Goal: Task Accomplishment & Management: Complete application form

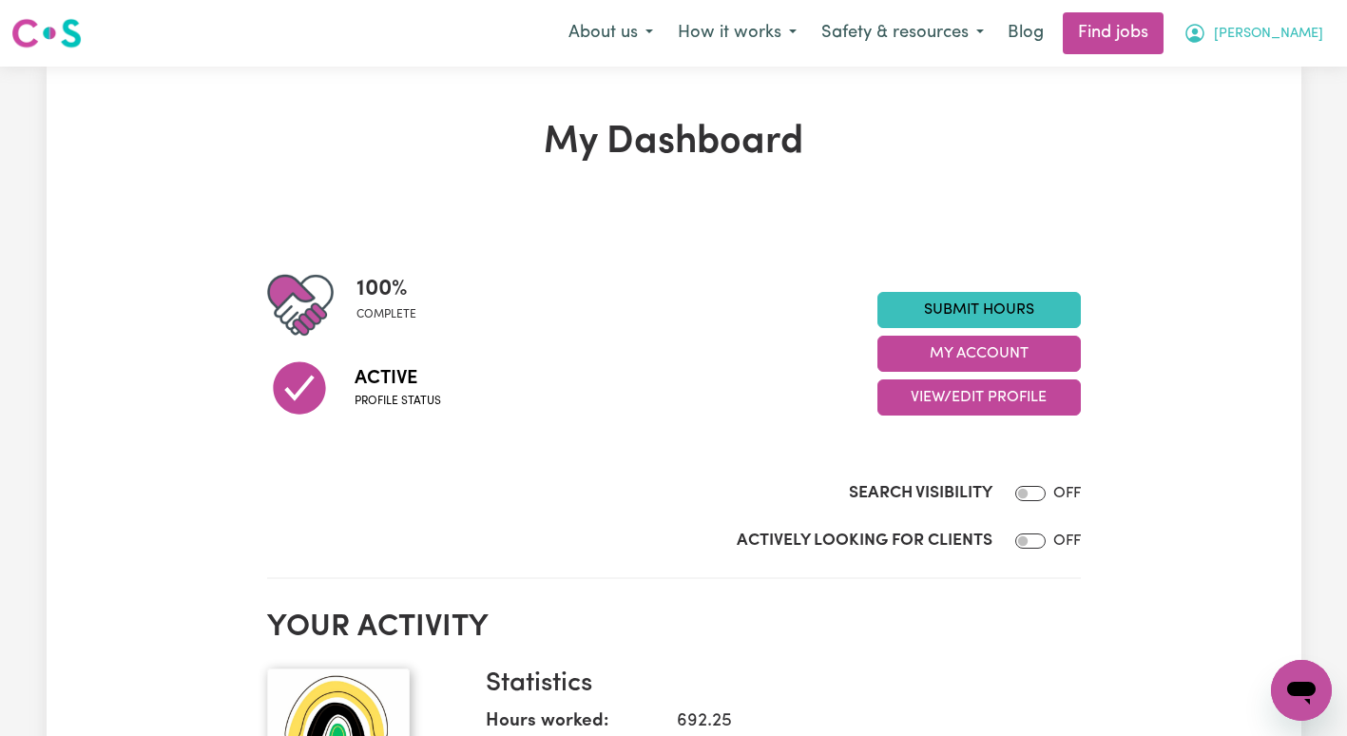
drag, startPoint x: 0, startPoint y: 0, endPoint x: 1280, endPoint y: 27, distance: 1280.1
click at [1280, 27] on span "[PERSON_NAME]" at bounding box center [1268, 34] width 109 height 21
click at [1272, 71] on link "My Account" at bounding box center [1260, 74] width 150 height 36
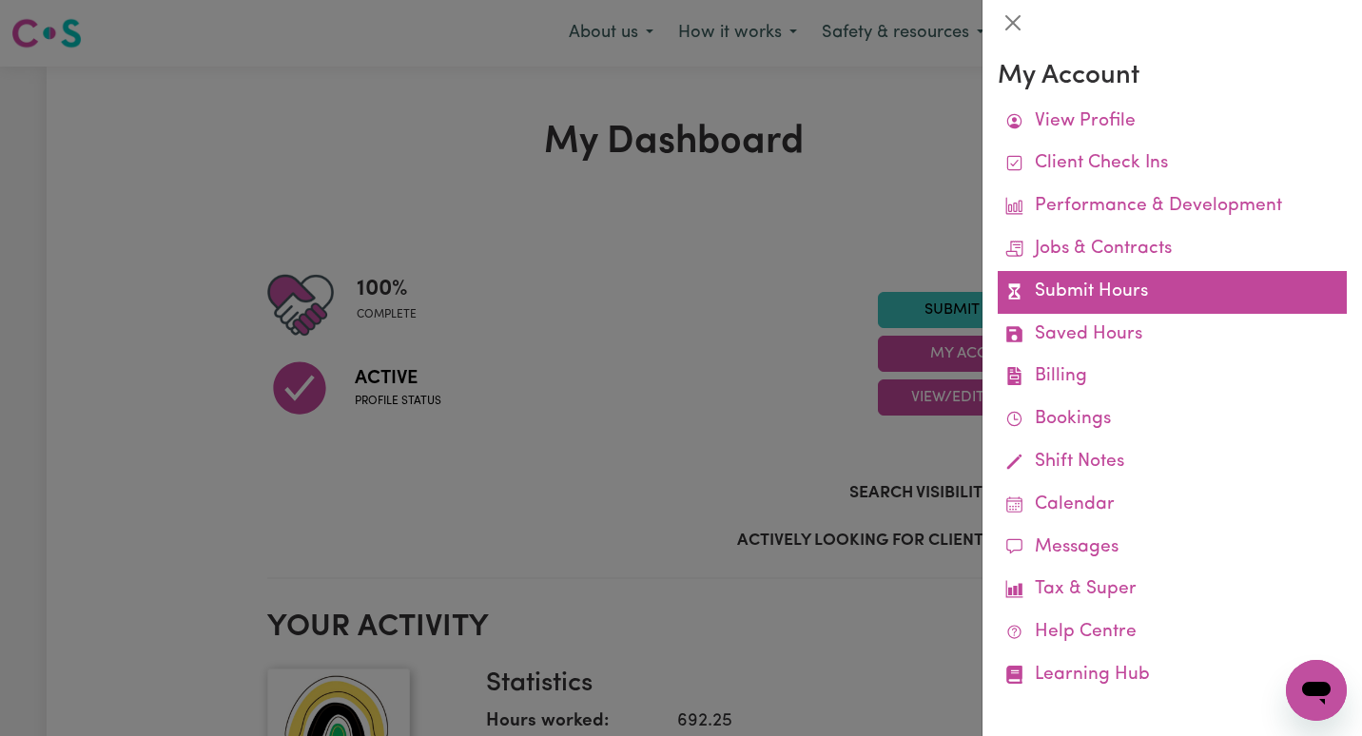
click at [1134, 293] on link "Submit Hours" at bounding box center [1171, 292] width 349 height 43
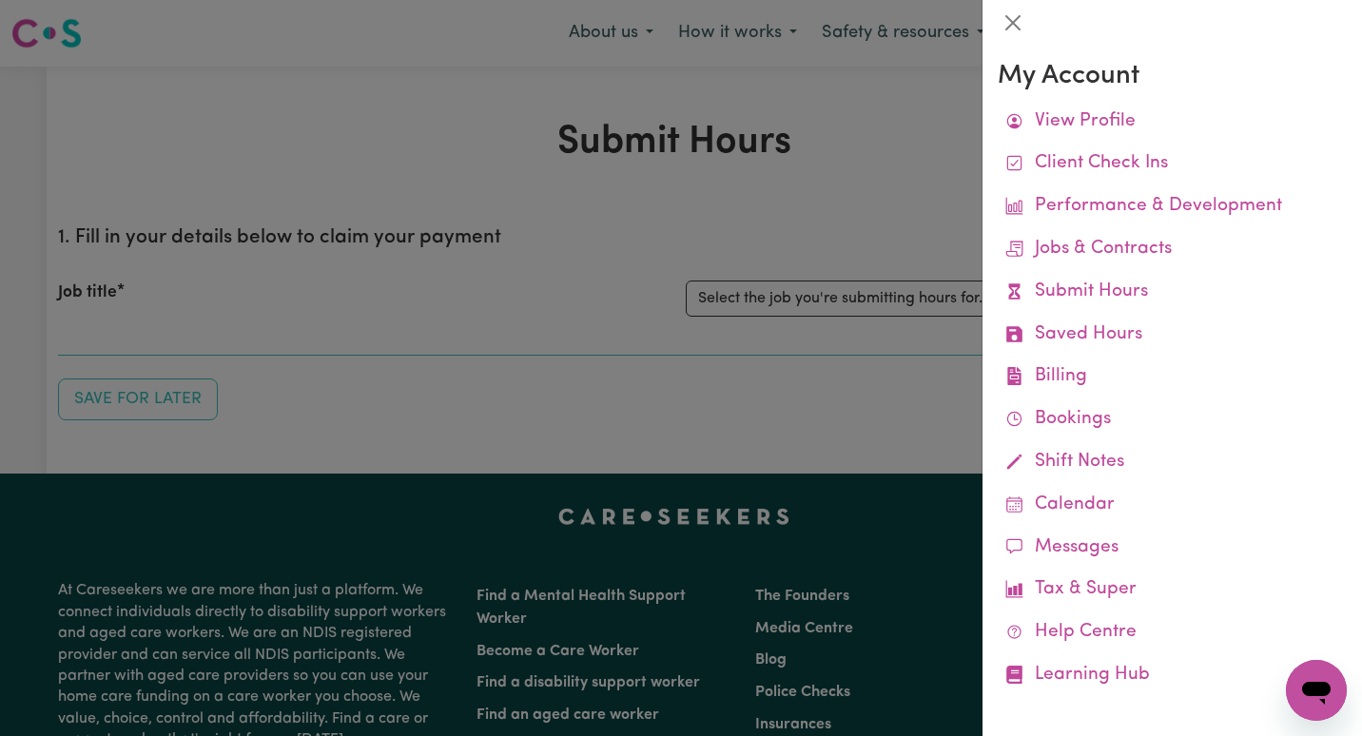
click at [890, 280] on div at bounding box center [681, 368] width 1362 height 736
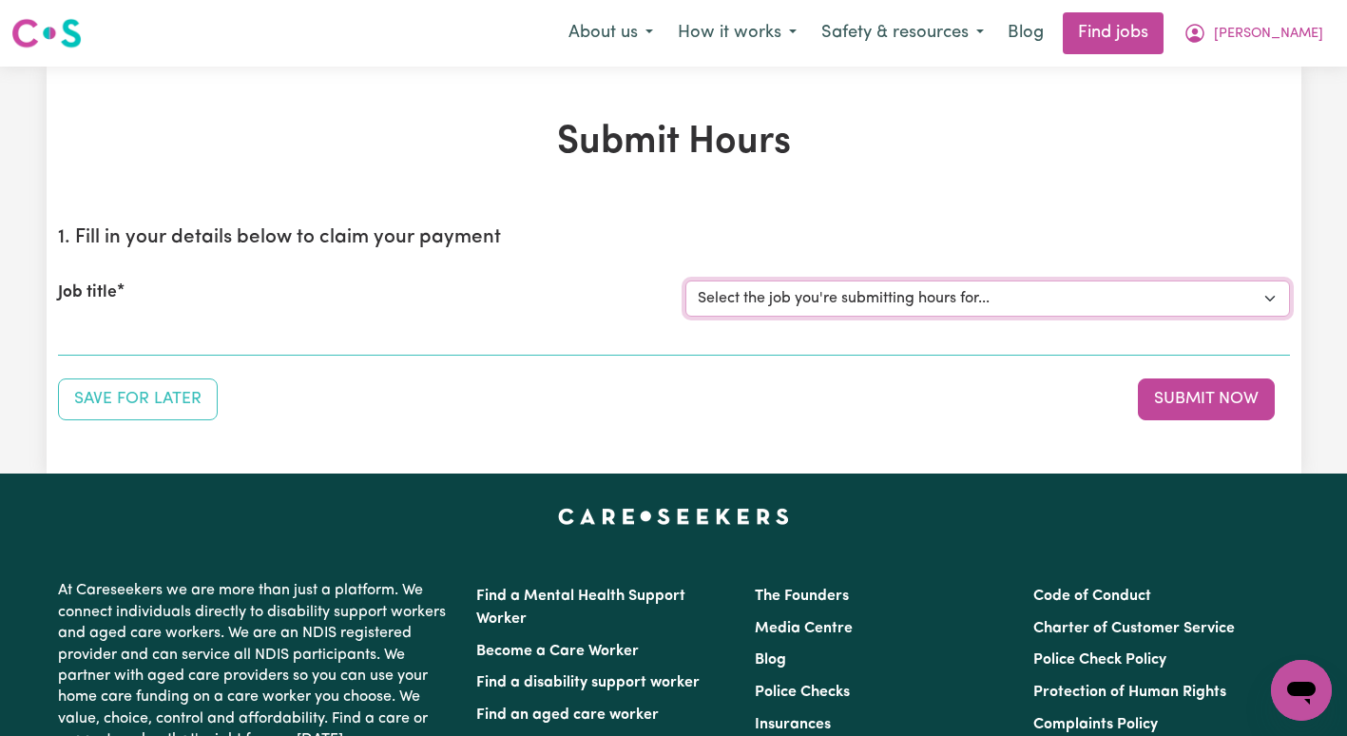
click at [873, 302] on select "Select the job you're submitting hours for... [[PERSON_NAME]] Support Coordinat…" at bounding box center [988, 298] width 605 height 36
select select "13659"
click at [686, 280] on select "Select the job you're submitting hours for... [[PERSON_NAME]] Support Coordinat…" at bounding box center [988, 298] width 605 height 36
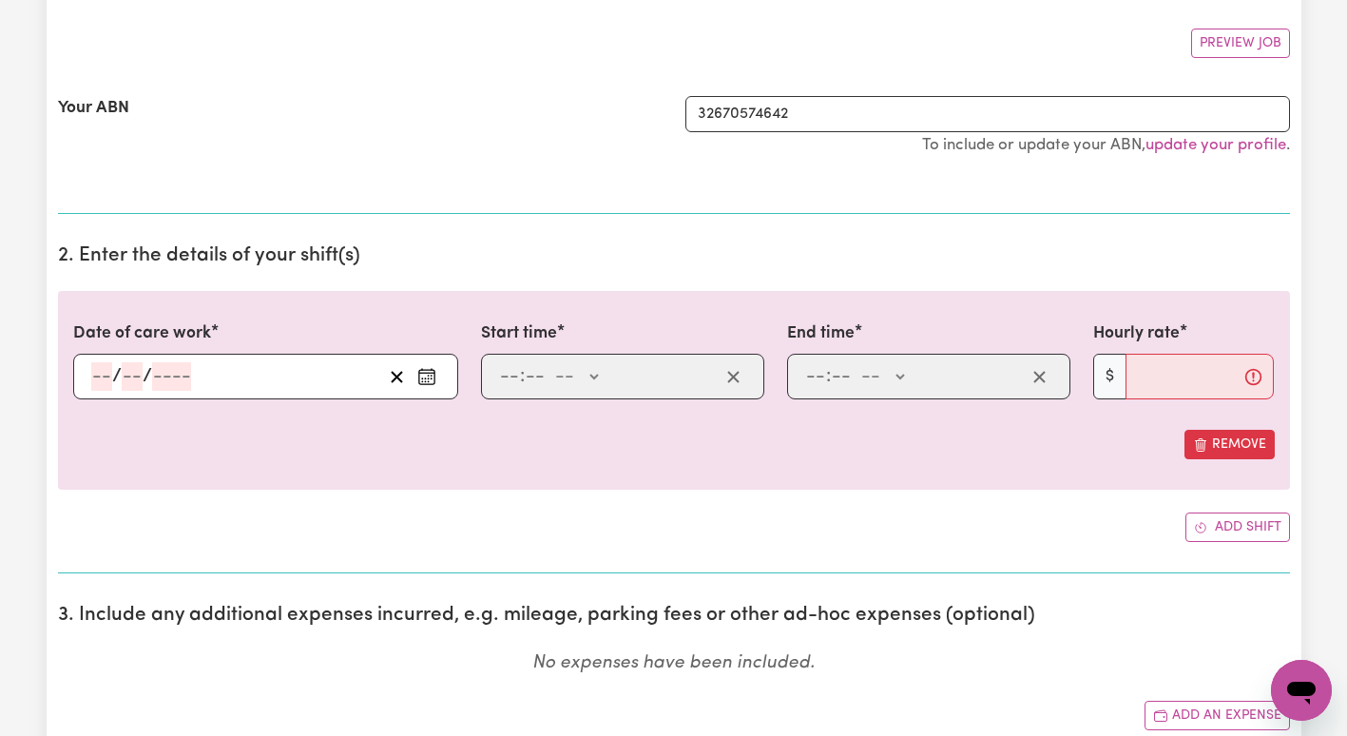
scroll to position [346, 0]
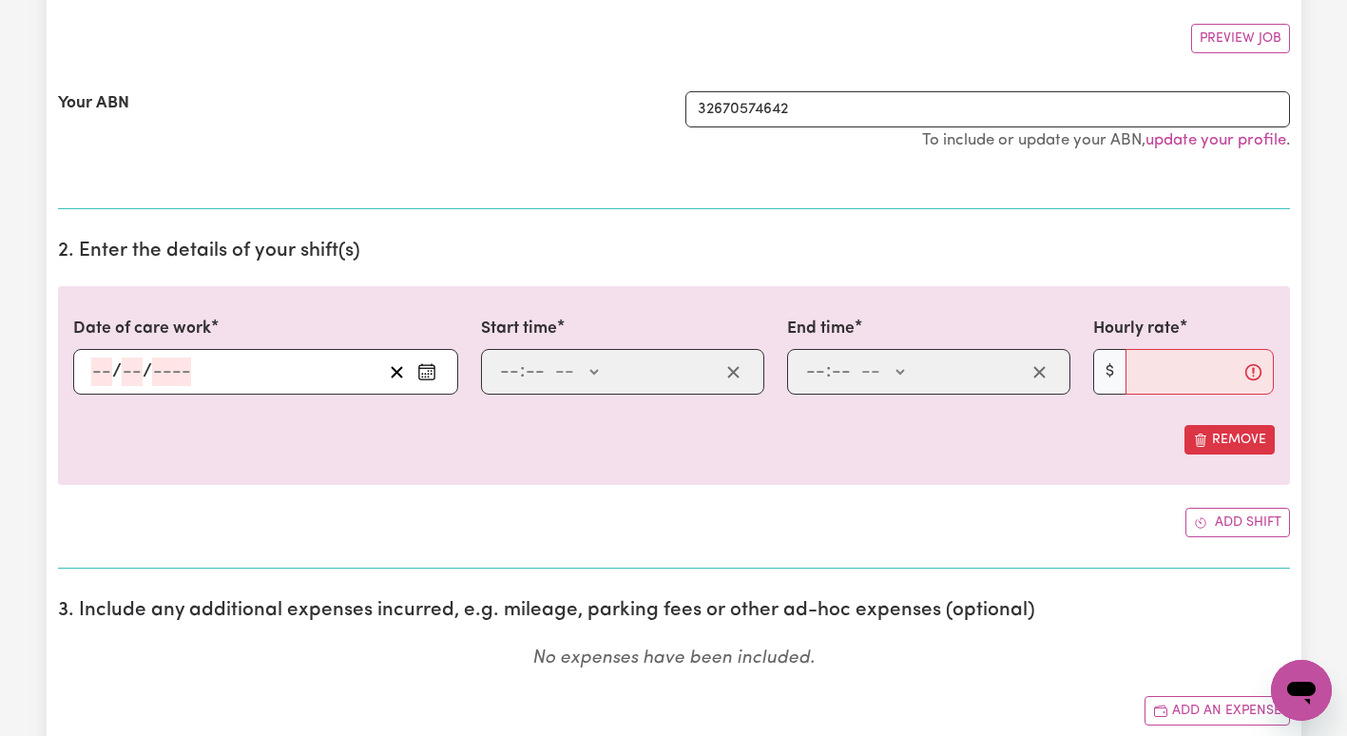
click at [423, 376] on icon "Enter the date of care work" at bounding box center [426, 371] width 19 height 19
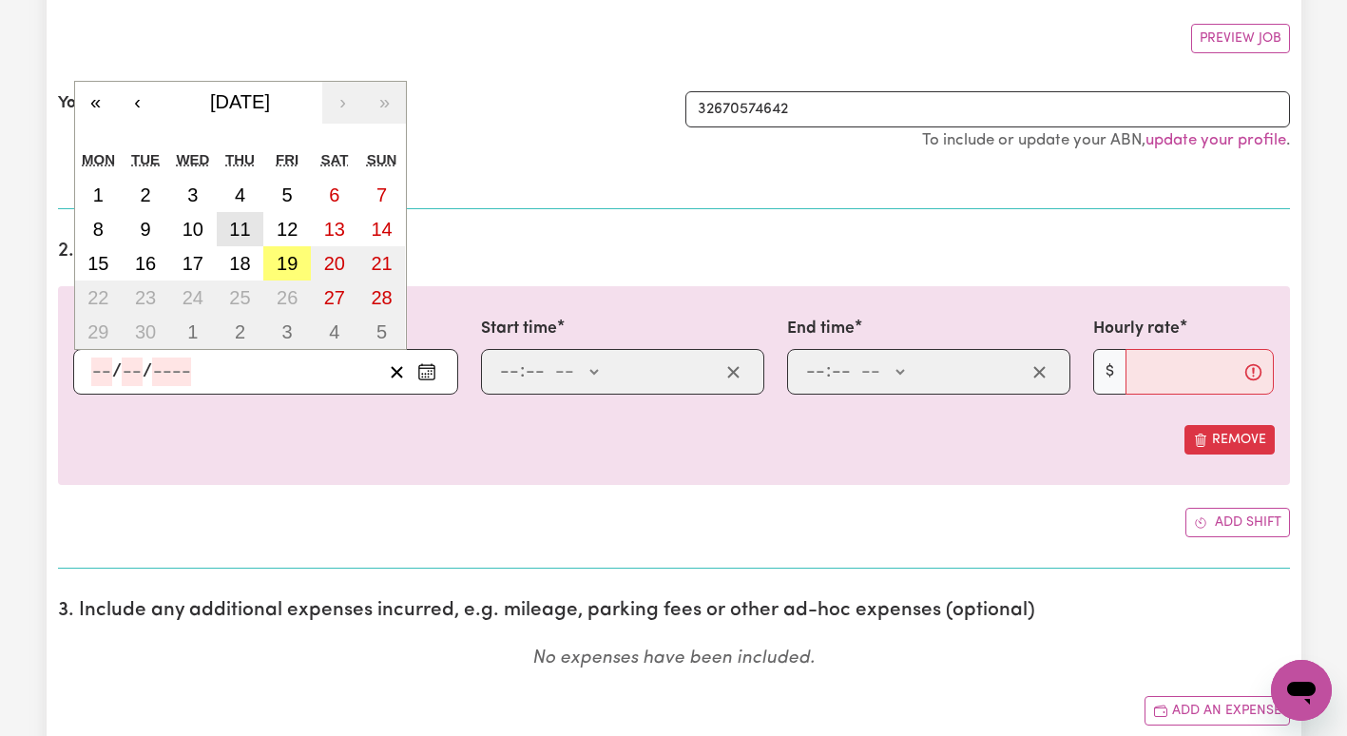
click at [246, 234] on abbr "11" at bounding box center [239, 229] width 21 height 21
type input "[DATE]"
type input "11"
type input "9"
type input "2025"
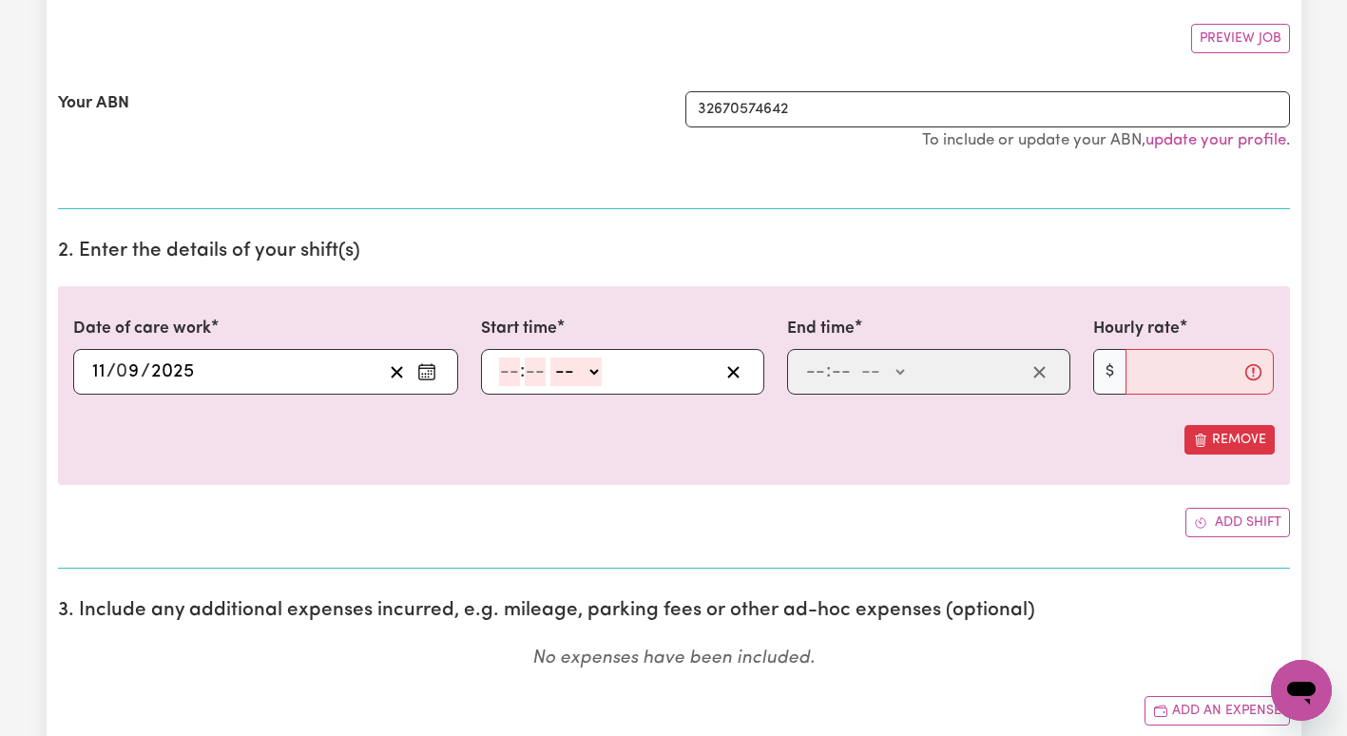
click at [512, 374] on input "number" at bounding box center [509, 372] width 21 height 29
type input "12"
type input "9"
type input "00"
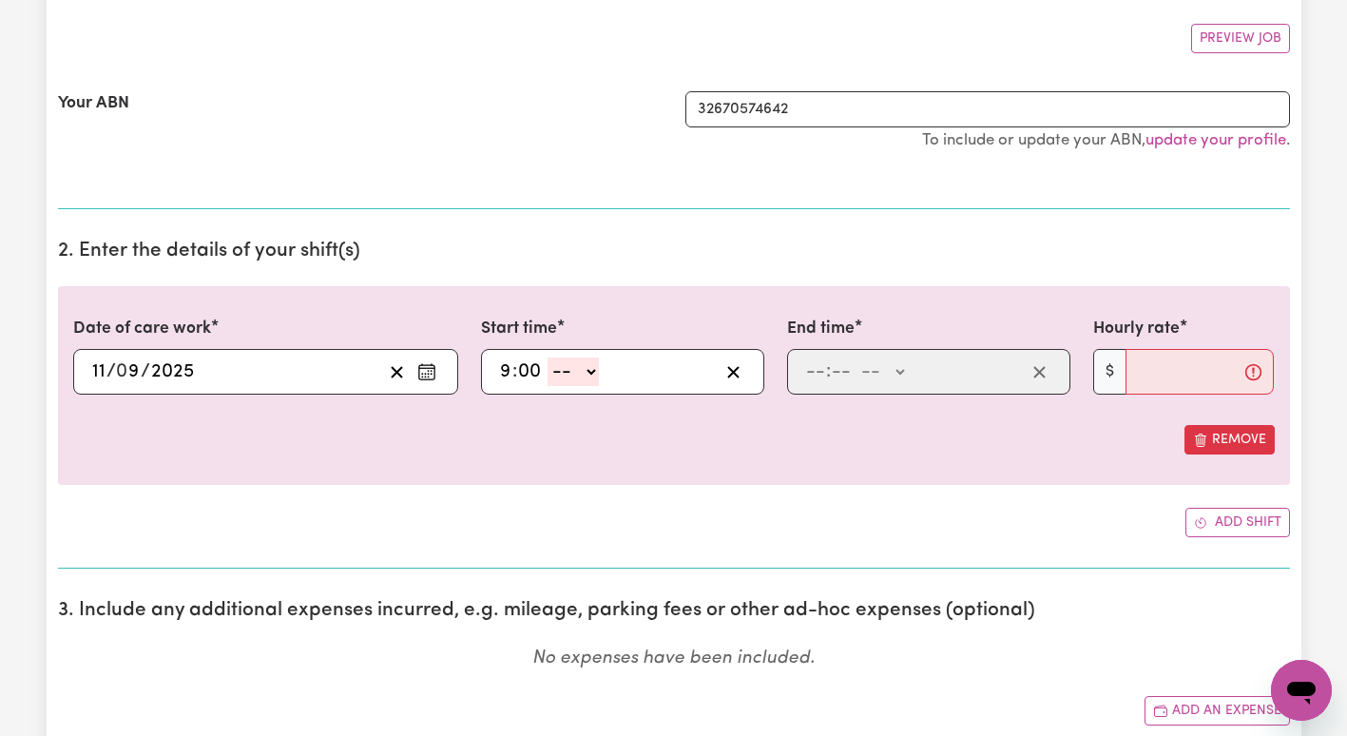
click at [558, 373] on select "-- AM PM" at bounding box center [573, 372] width 51 height 29
select select "am"
click at [548, 358] on select "-- AM PM" at bounding box center [573, 372] width 51 height 29
type input "09:00"
type input "0"
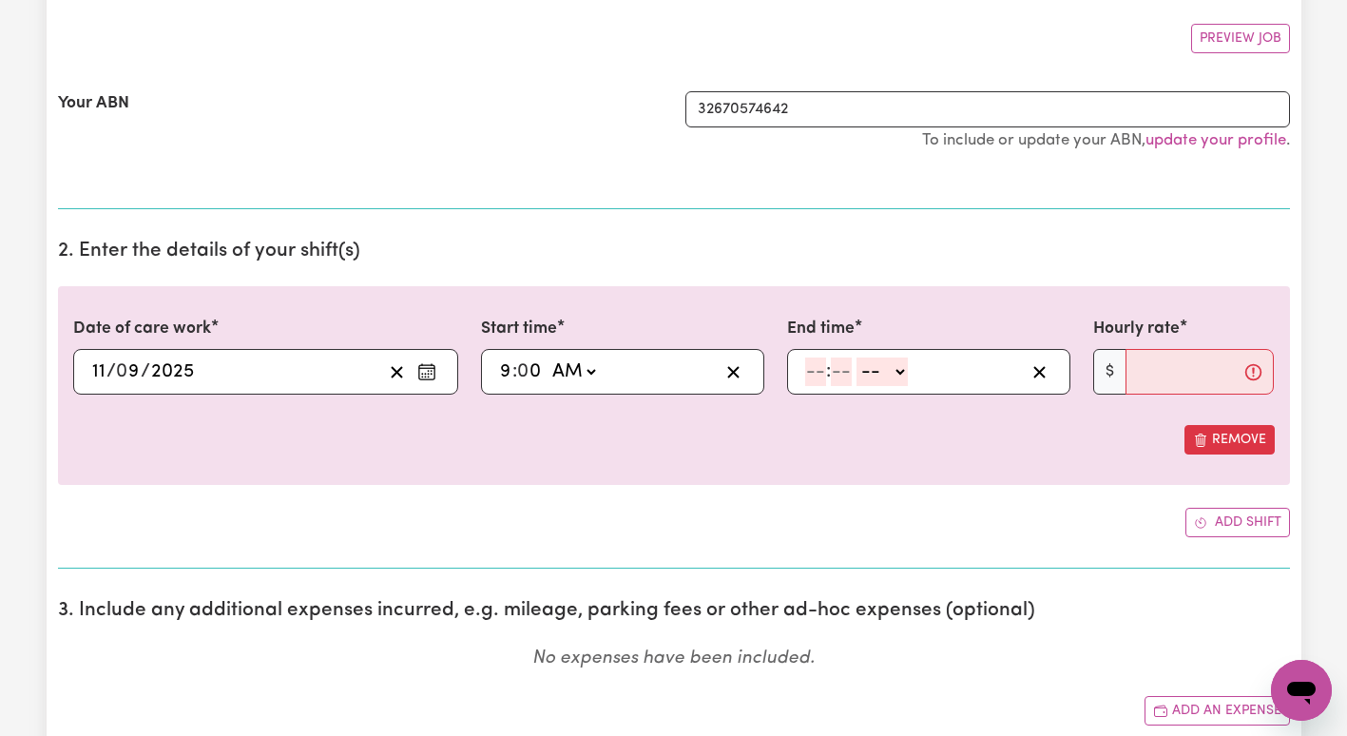
click at [814, 375] on input "number" at bounding box center [815, 372] width 21 height 29
type input "11"
type input "30"
click at [870, 382] on select "-- AM PM" at bounding box center [879, 372] width 51 height 29
select select "am"
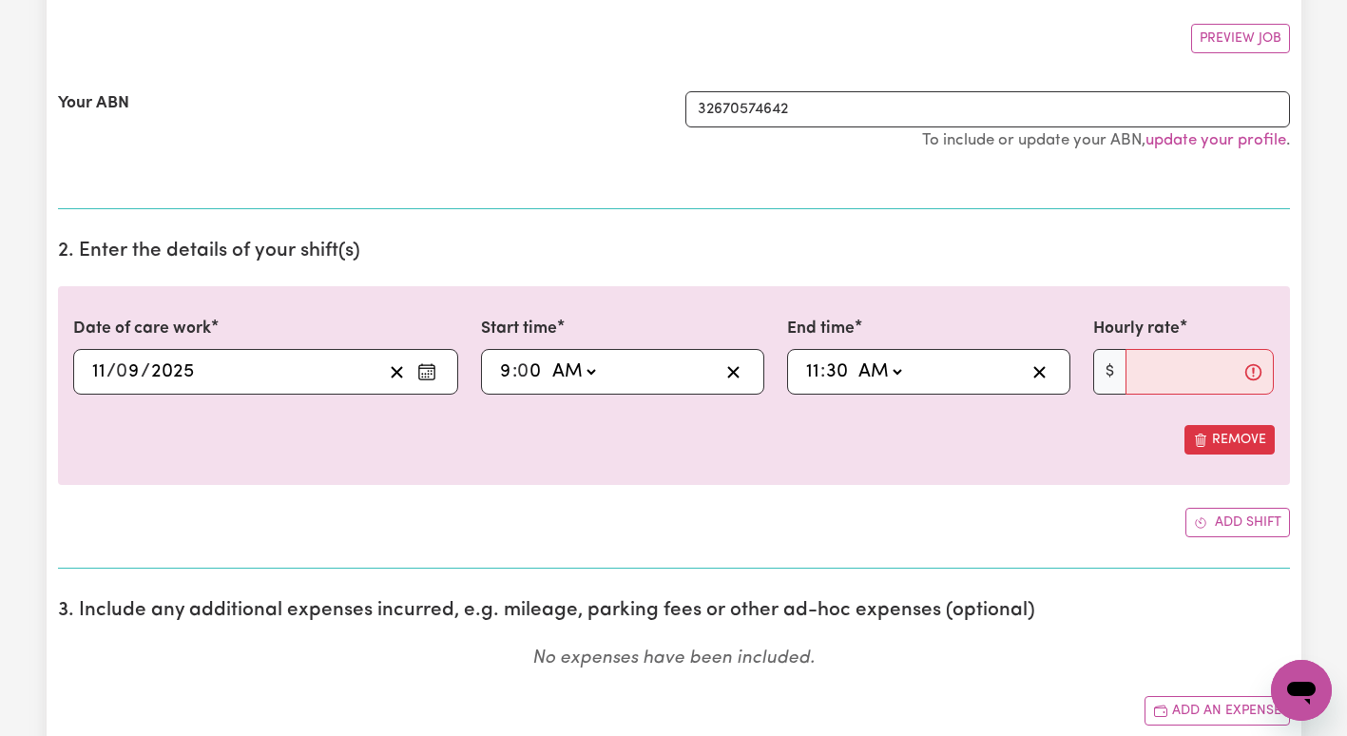
click at [854, 358] on select "-- AM PM" at bounding box center [879, 372] width 51 height 29
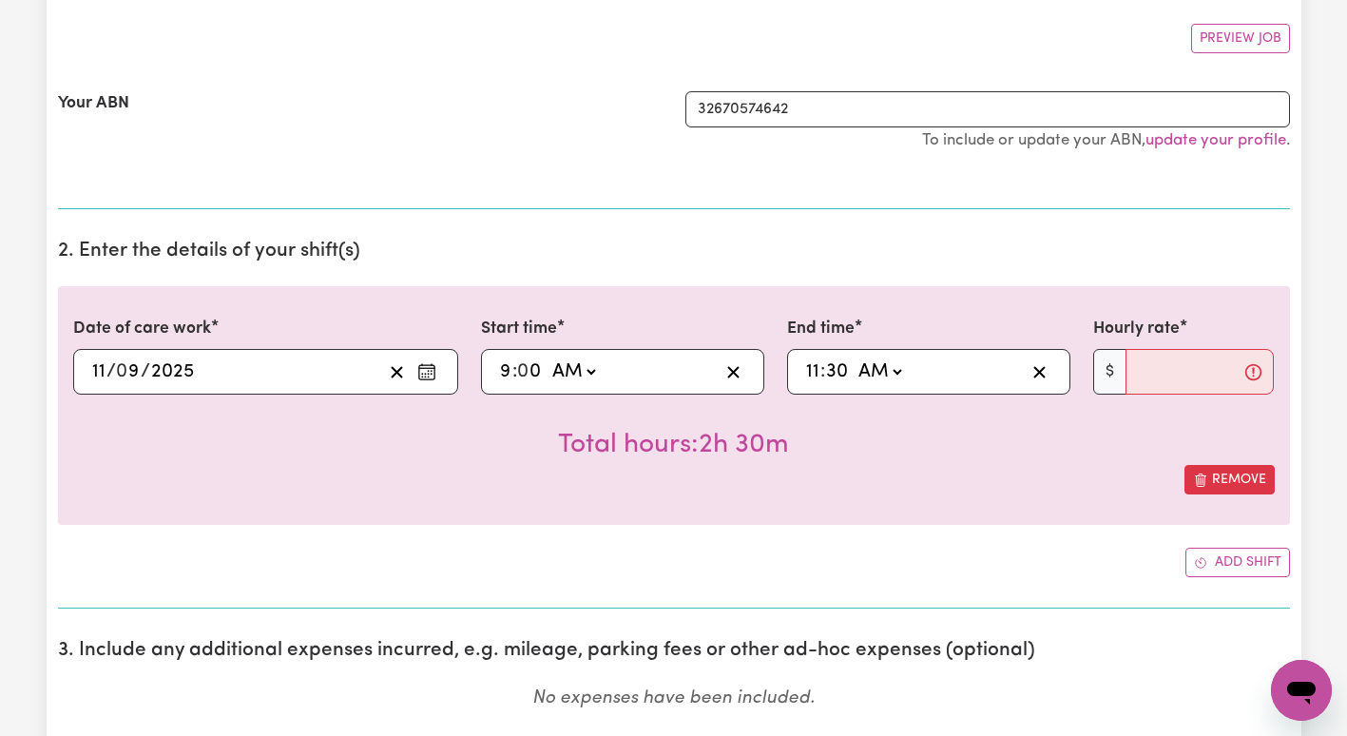
click at [828, 364] on input "30" at bounding box center [837, 372] width 24 height 29
type input "11:04"
type input "4"
type input "11:40"
type input "40"
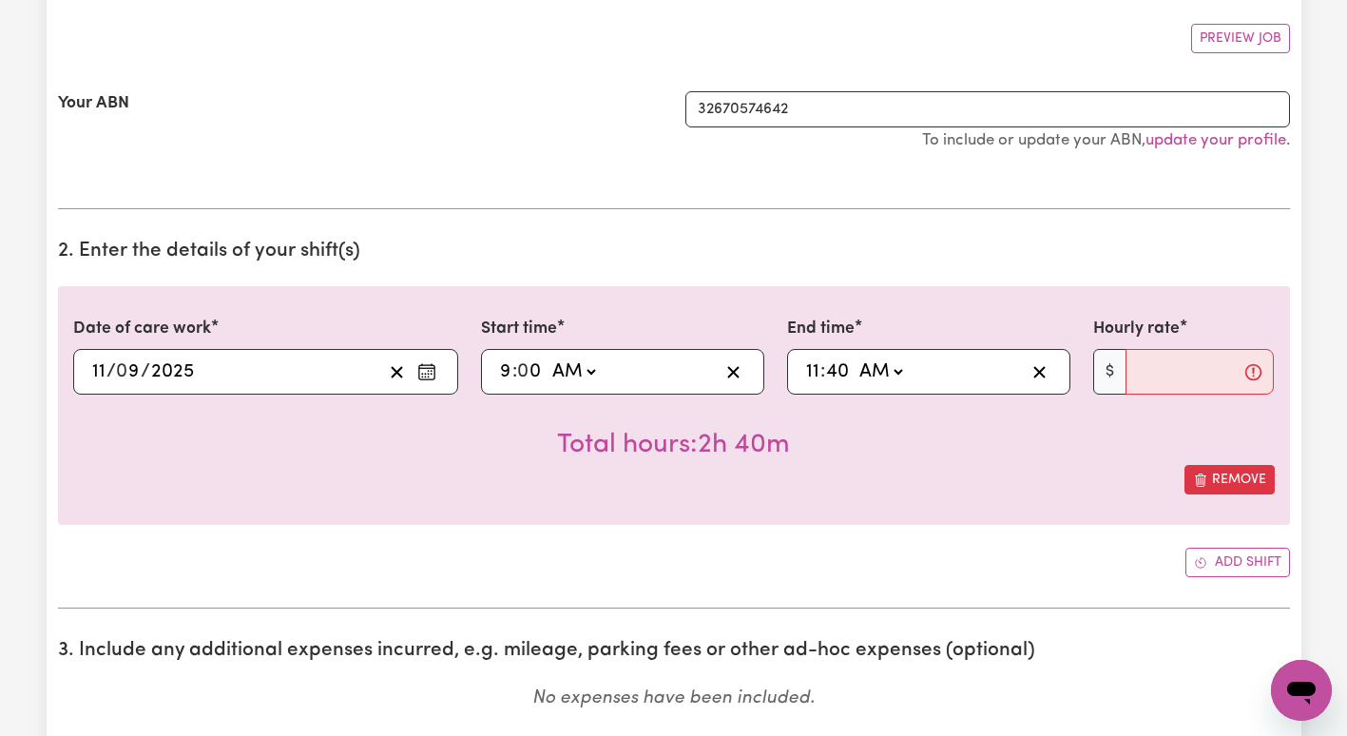
click at [828, 369] on input "40" at bounding box center [837, 372] width 25 height 29
type input "11:03"
type input "3"
type input "11:30"
type input "30"
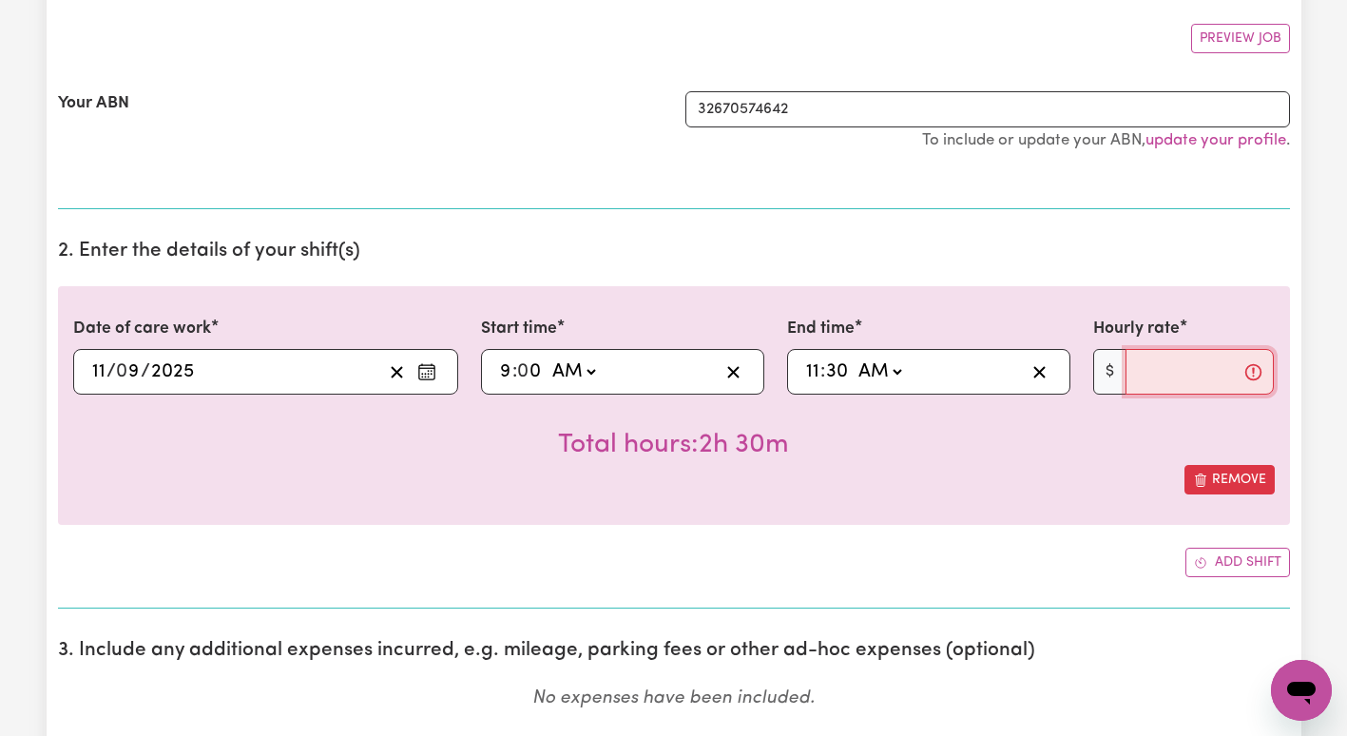
click at [1148, 364] on input "Hourly rate" at bounding box center [1200, 372] width 149 height 46
type input "100.14"
click at [1040, 476] on div "Remove" at bounding box center [674, 479] width 1202 height 29
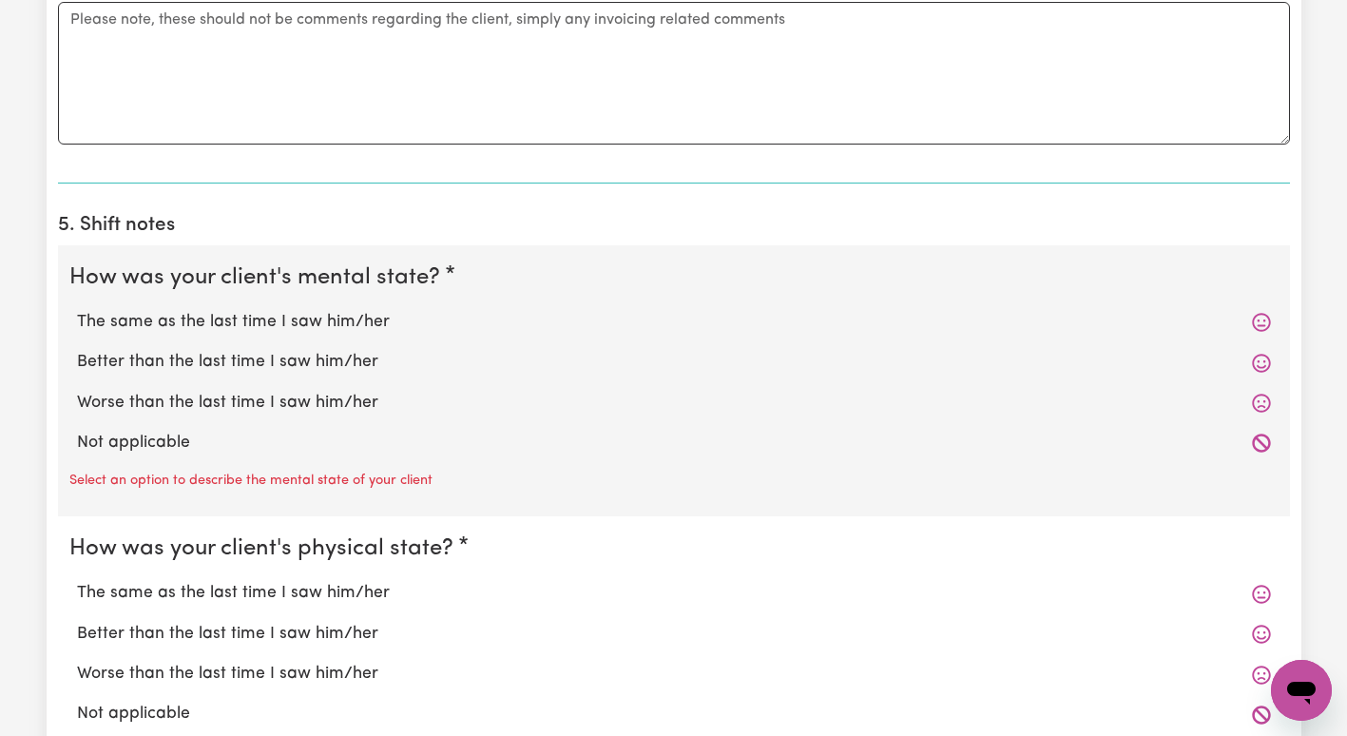
scroll to position [1230, 0]
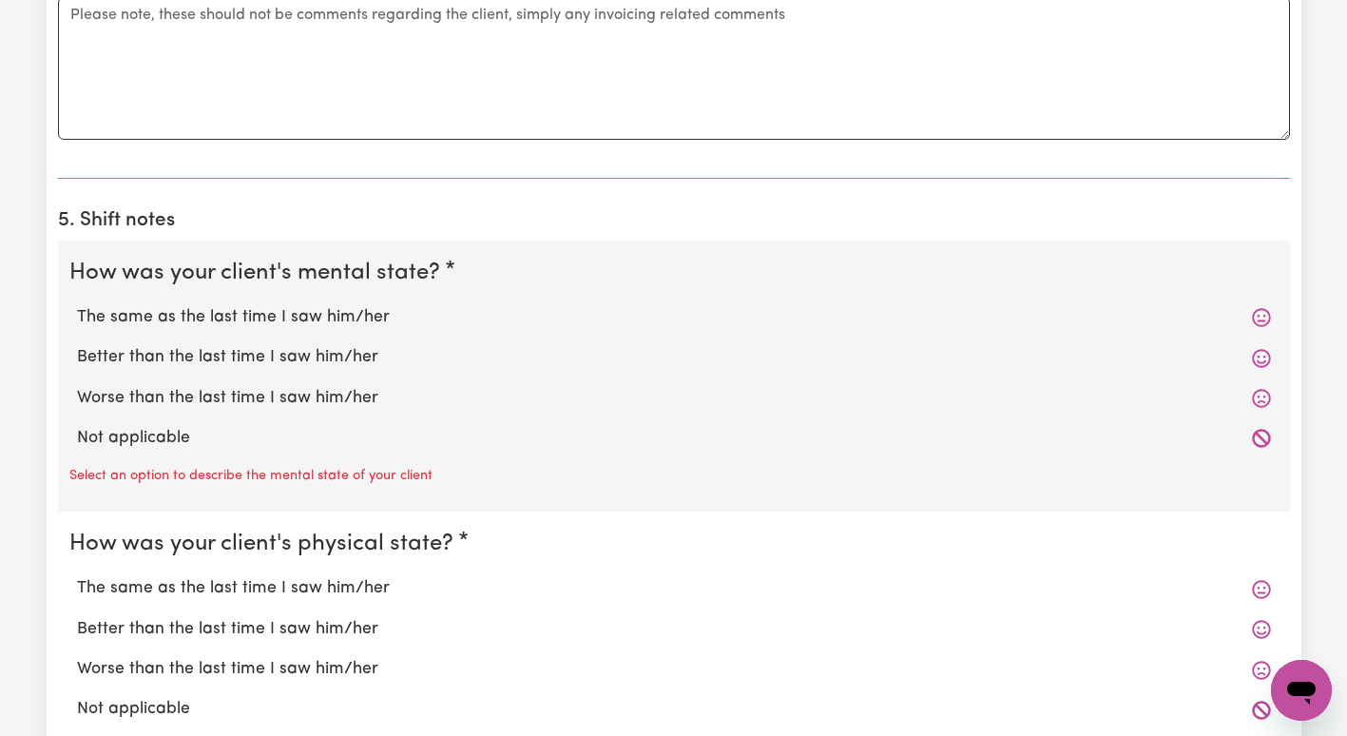
click at [336, 310] on label "The same as the last time I saw him/her" at bounding box center [674, 317] width 1194 height 25
click at [77, 305] on input "The same as the last time I saw him/her" at bounding box center [76, 304] width 1 height 1
radio input "true"
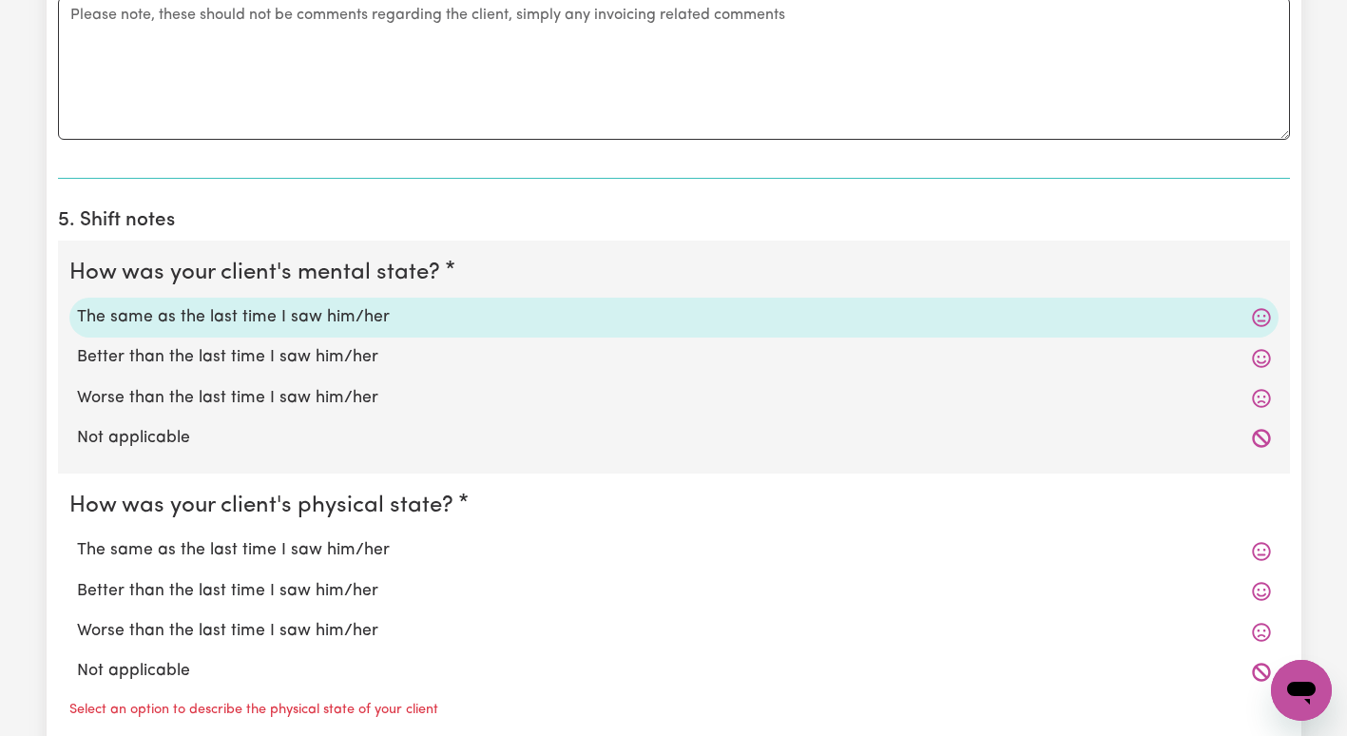
click at [326, 547] on label "The same as the last time I saw him/her" at bounding box center [674, 550] width 1194 height 25
click at [77, 538] on input "The same as the last time I saw him/her" at bounding box center [76, 537] width 1 height 1
radio input "true"
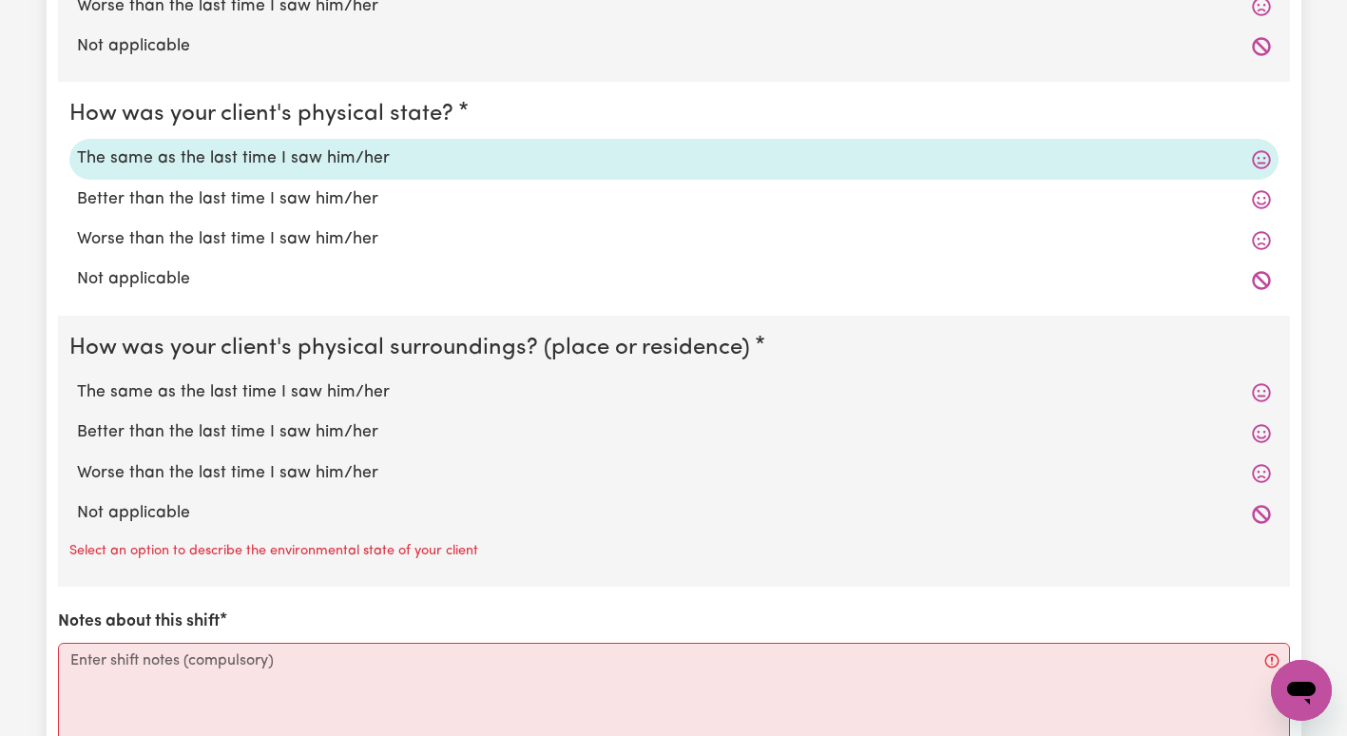
scroll to position [1677, 0]
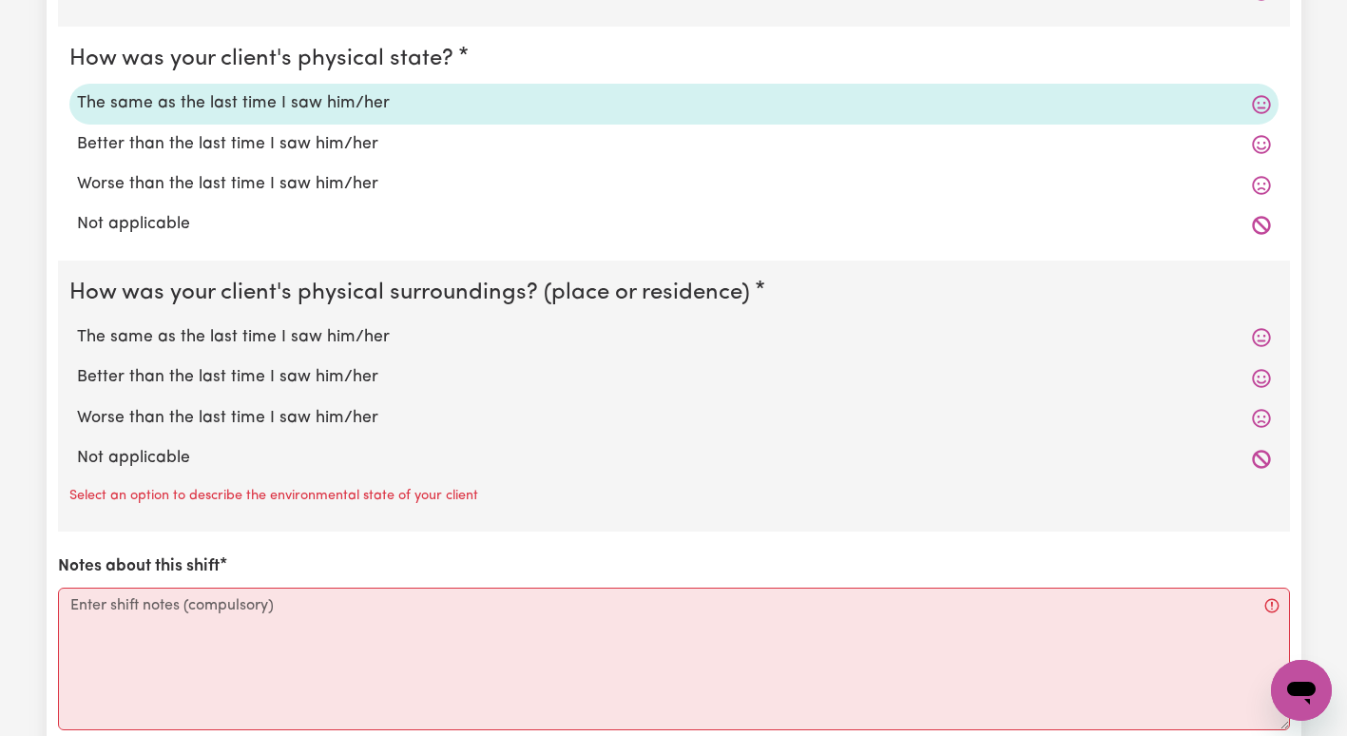
click at [376, 335] on label "The same as the last time I saw him/her" at bounding box center [674, 337] width 1194 height 25
click at [77, 325] on input "The same as the last time I saw him/her" at bounding box center [76, 324] width 1 height 1
radio input "true"
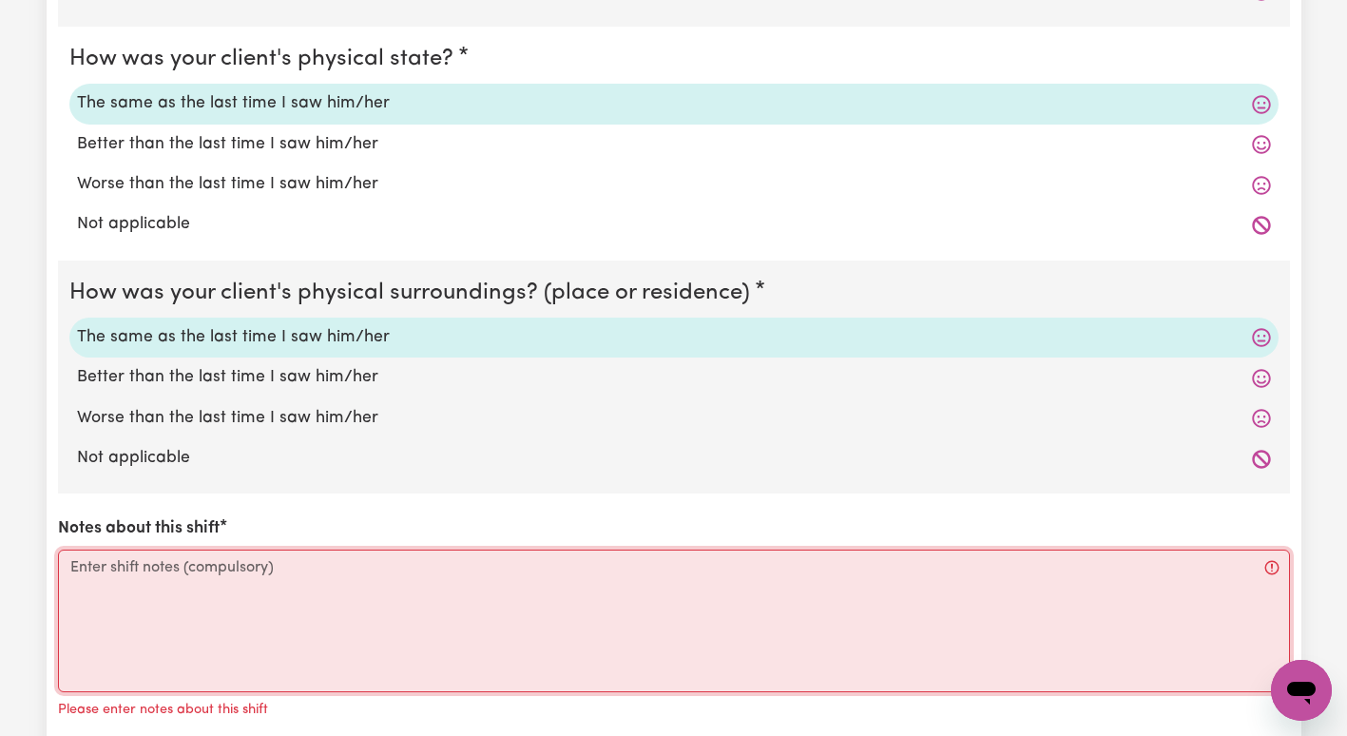
click at [295, 658] on textarea "Notes about this shift" at bounding box center [674, 621] width 1232 height 143
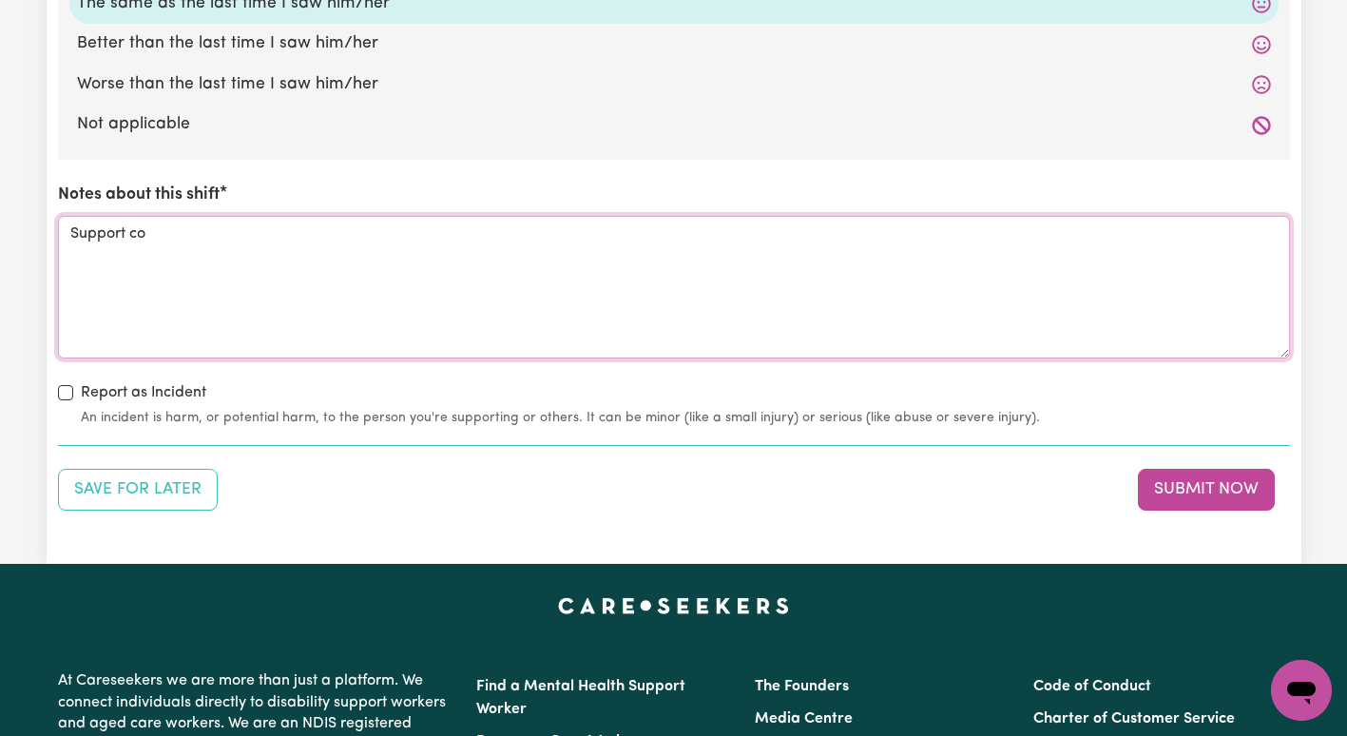
scroll to position [2046, 0]
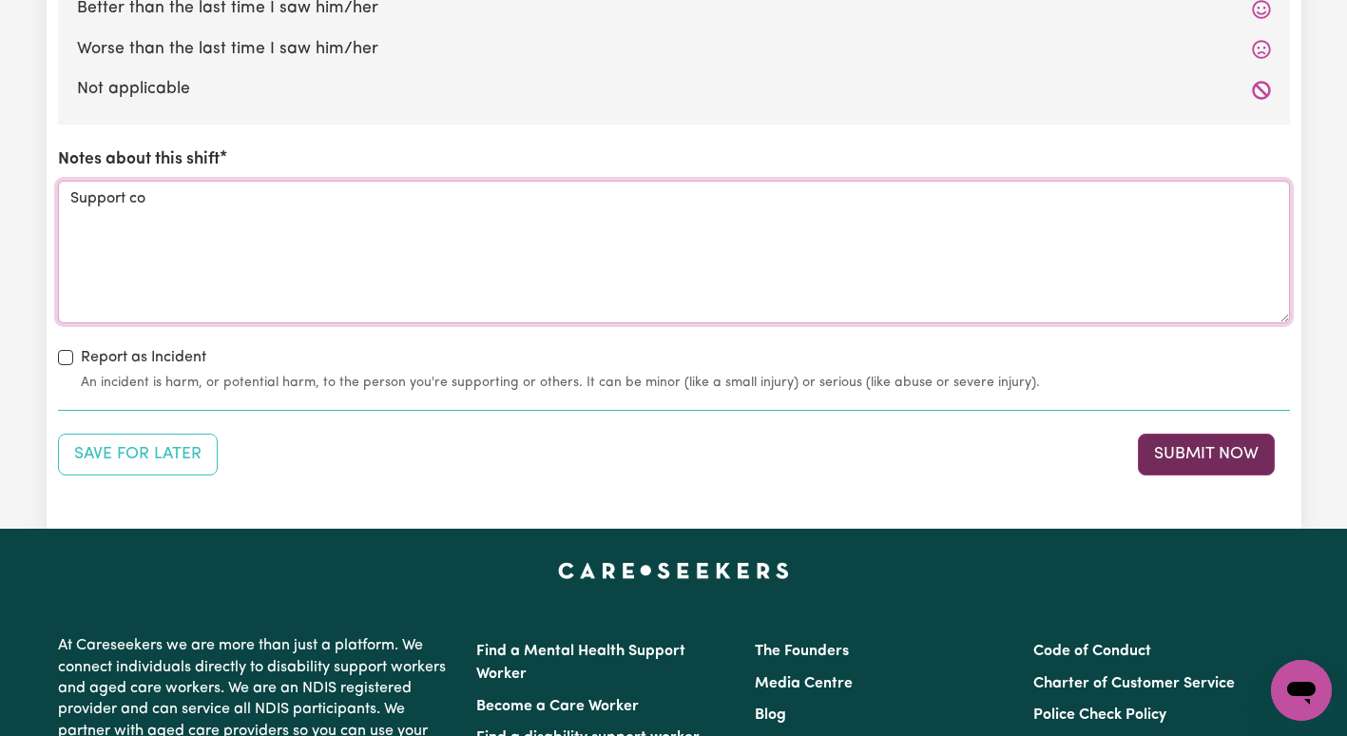
type textarea "Support co"
click at [1168, 448] on button "Submit Now" at bounding box center [1206, 455] width 137 height 42
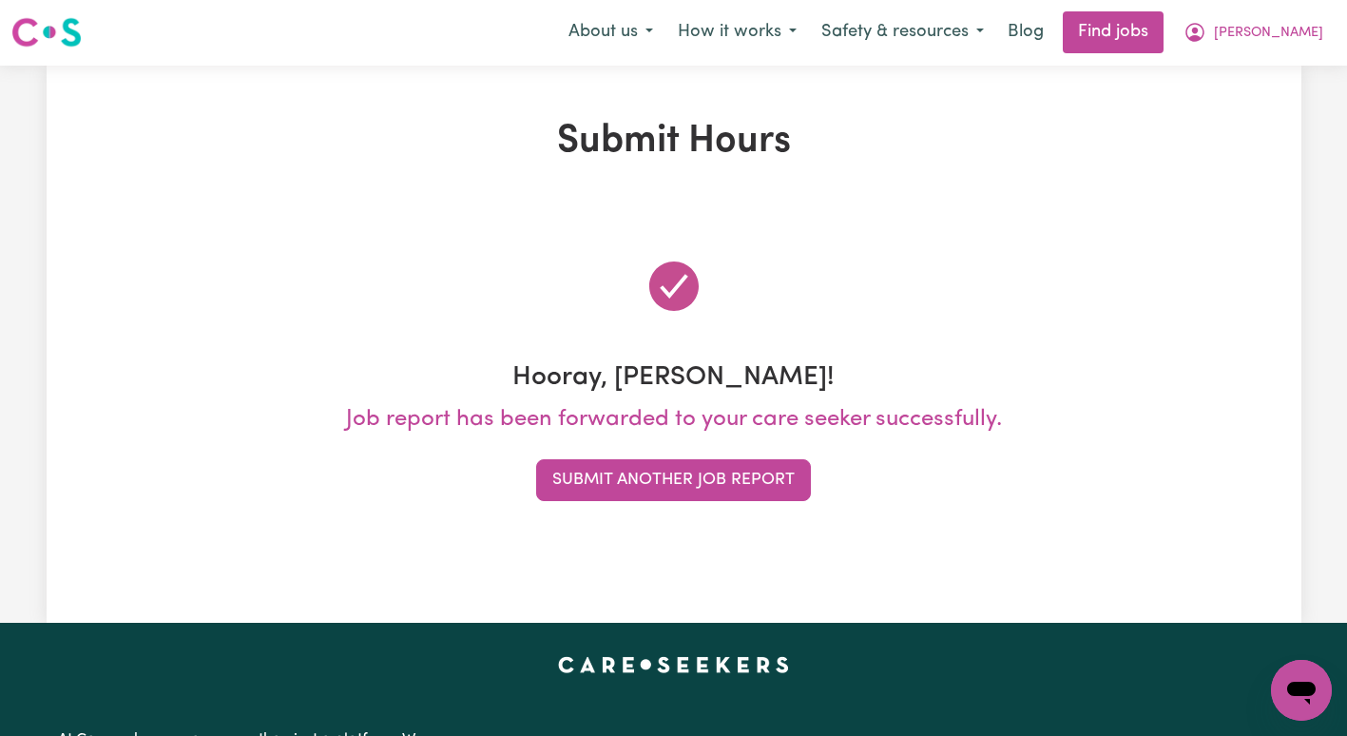
scroll to position [0, 0]
